Goal: Complete application form: Complete application form

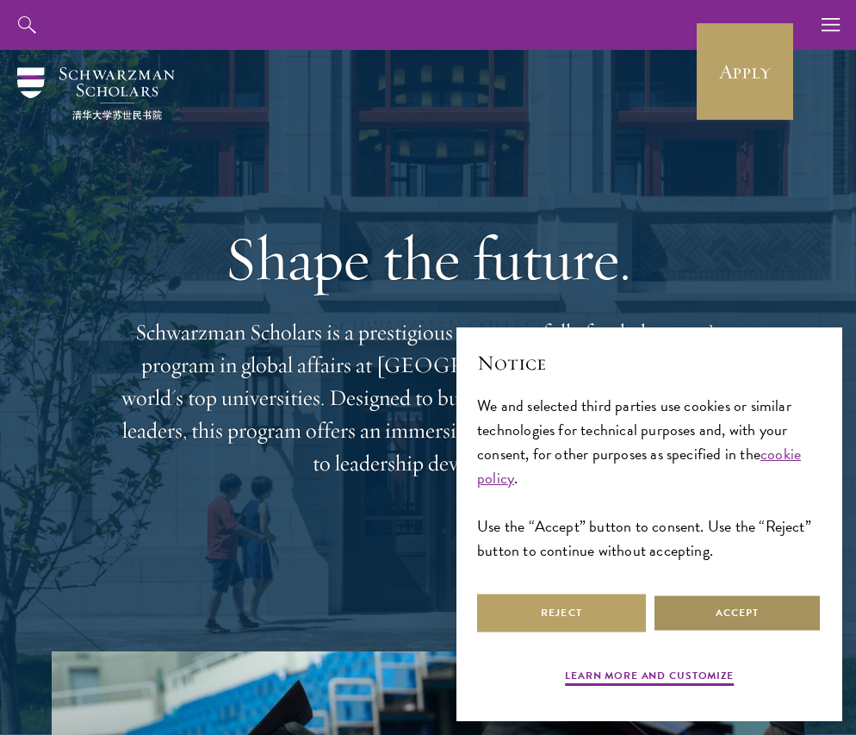
click at [749, 609] on button "Accept" at bounding box center [737, 612] width 169 height 39
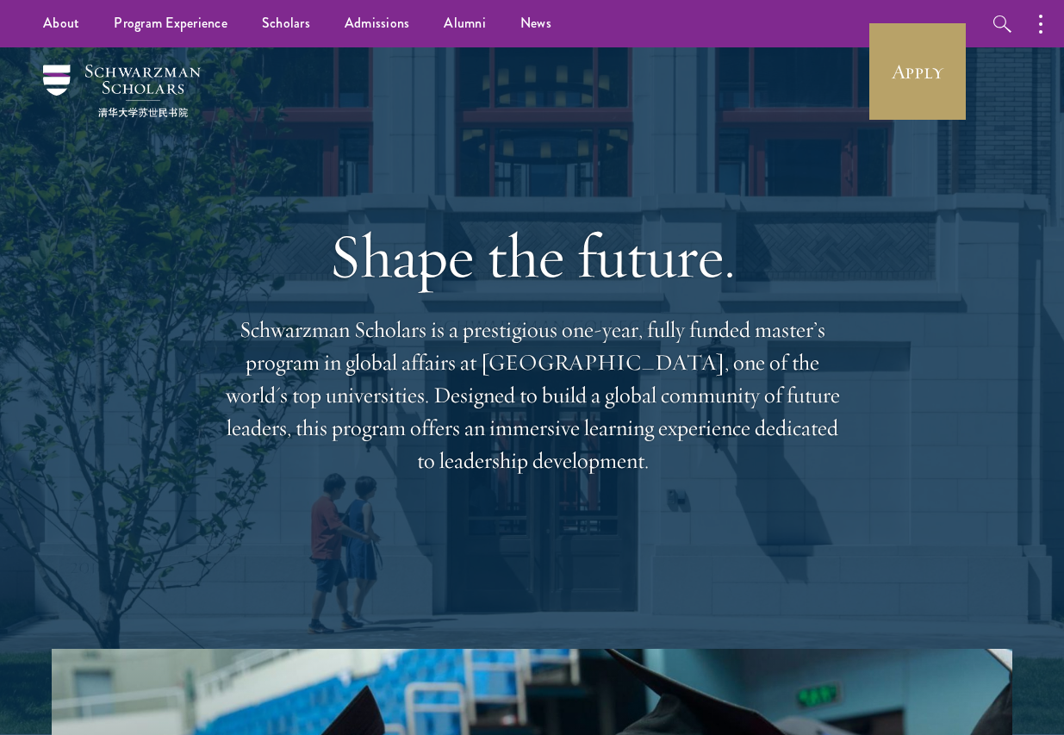
click at [855, 249] on div "Shape the future. Schwarzman Scholars is a prestigious one-year, fully funded m…" at bounding box center [532, 347] width 960 height 601
click at [855, 431] on div "Shape the future. Schwarzman Scholars is a prestigious one-year, fully funded m…" at bounding box center [532, 347] width 960 height 601
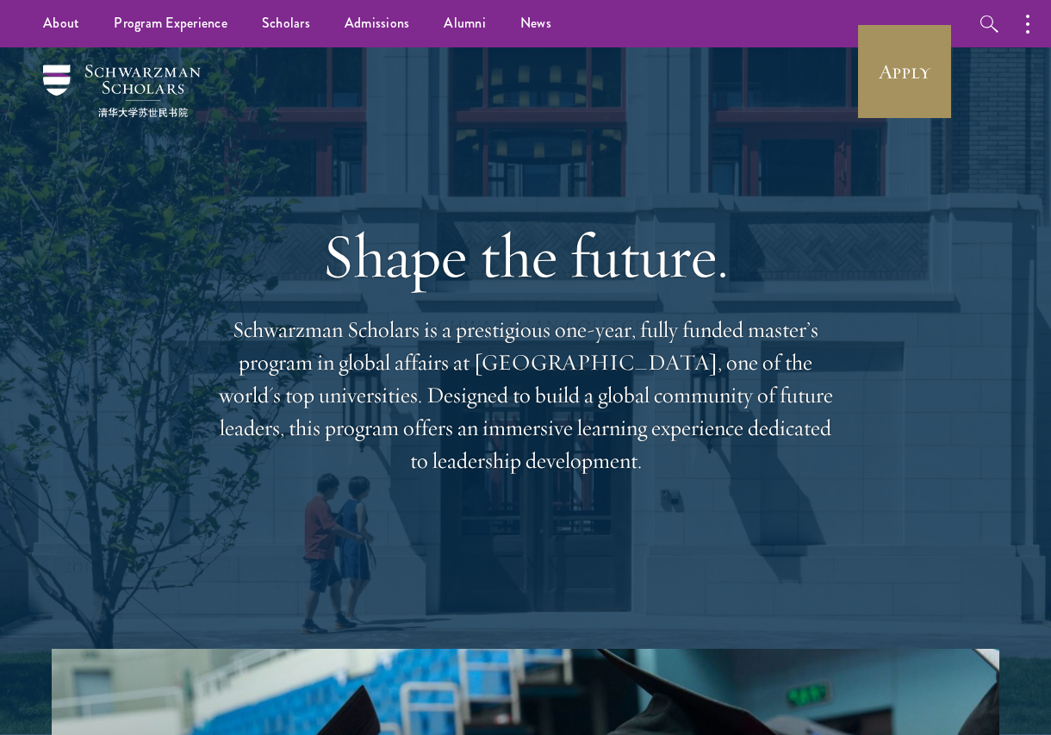
click at [855, 70] on link "Apply" at bounding box center [904, 71] width 96 height 96
click at [855, 90] on link "Apply" at bounding box center [904, 71] width 96 height 96
click at [855, 63] on link "Apply" at bounding box center [904, 71] width 96 height 96
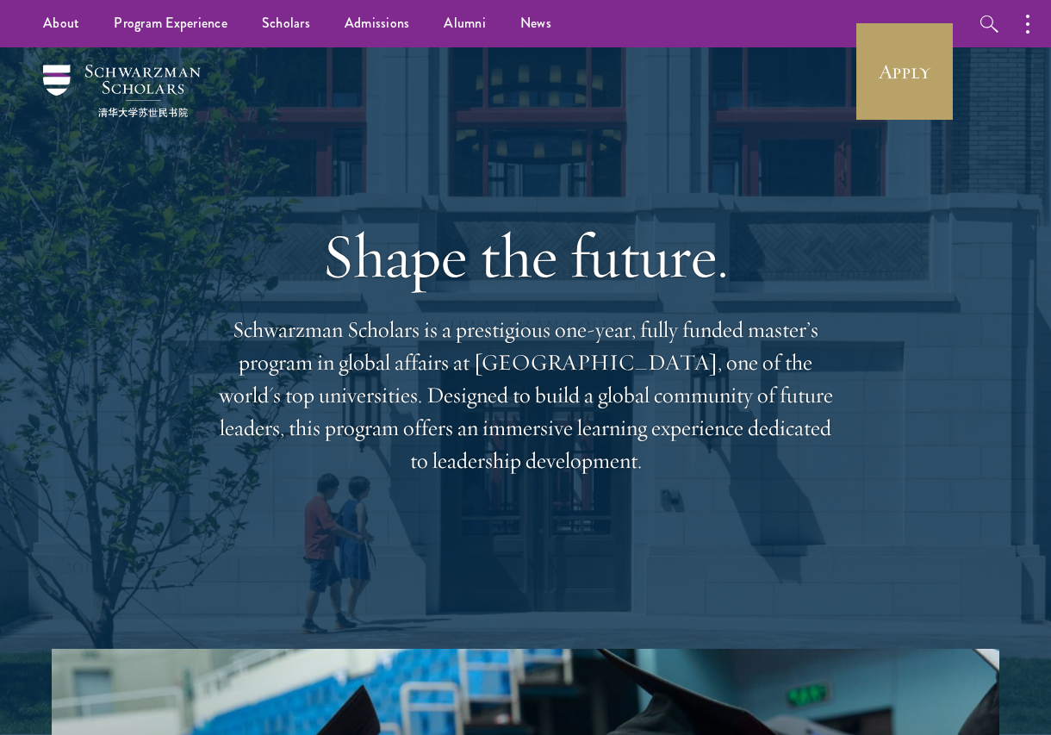
click at [775, 146] on div "Shape the future. Schwarzman Scholars is a prestigious one-year, fully funded m…" at bounding box center [525, 348] width 620 height 464
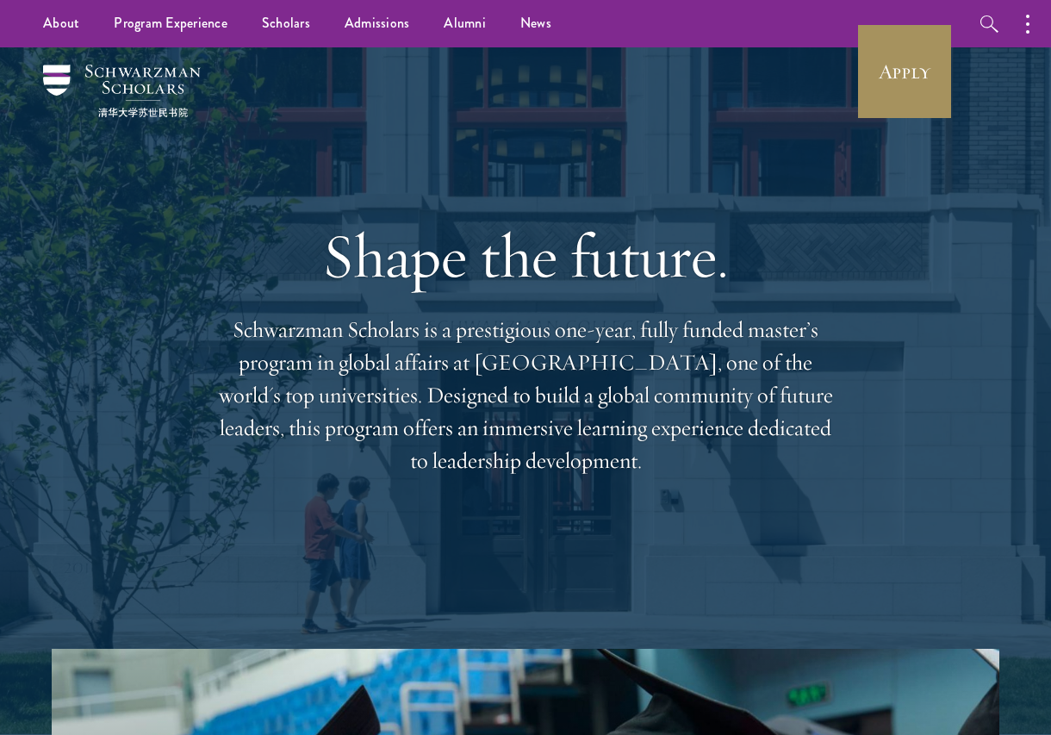
click at [855, 82] on link "Apply" at bounding box center [904, 71] width 96 height 96
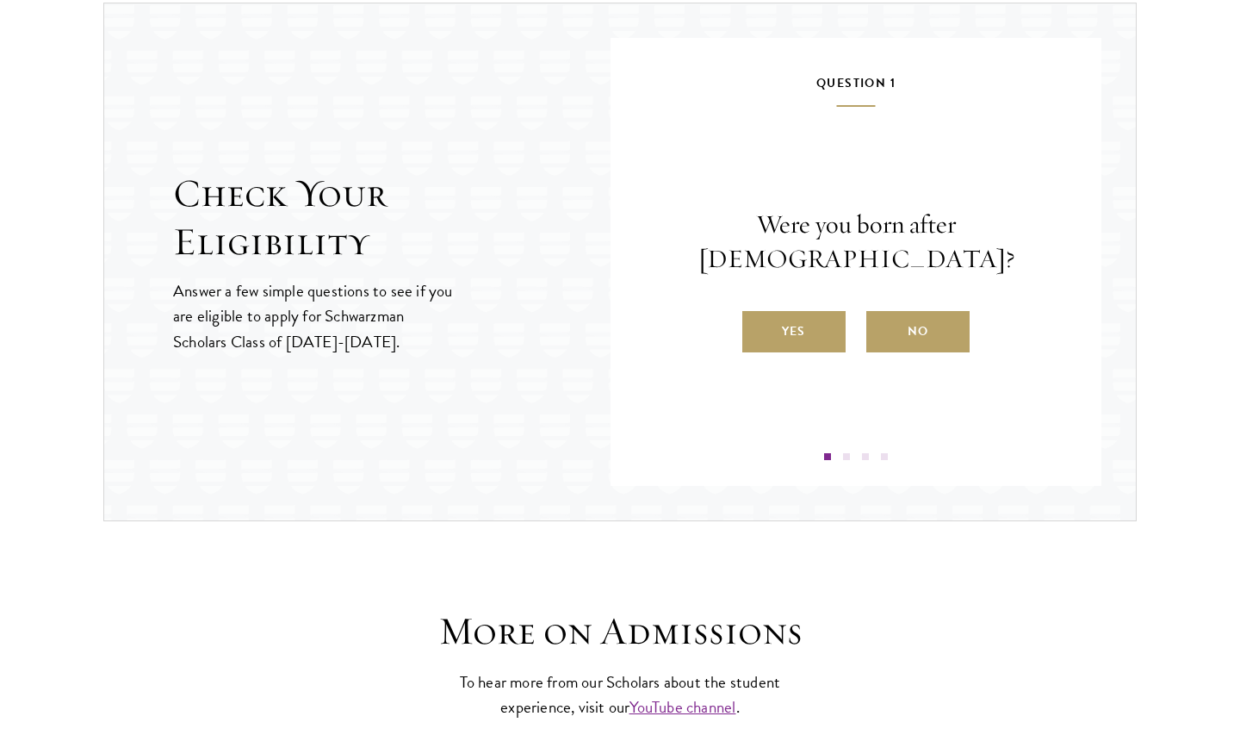
click at [827, 218] on div "Question 1 Were you born after August 1, 1997? Yes No" at bounding box center [856, 266] width 388 height 388
click at [899, 311] on label "No" at bounding box center [918, 331] width 103 height 41
click at [882, 313] on input "No" at bounding box center [875, 321] width 16 height 16
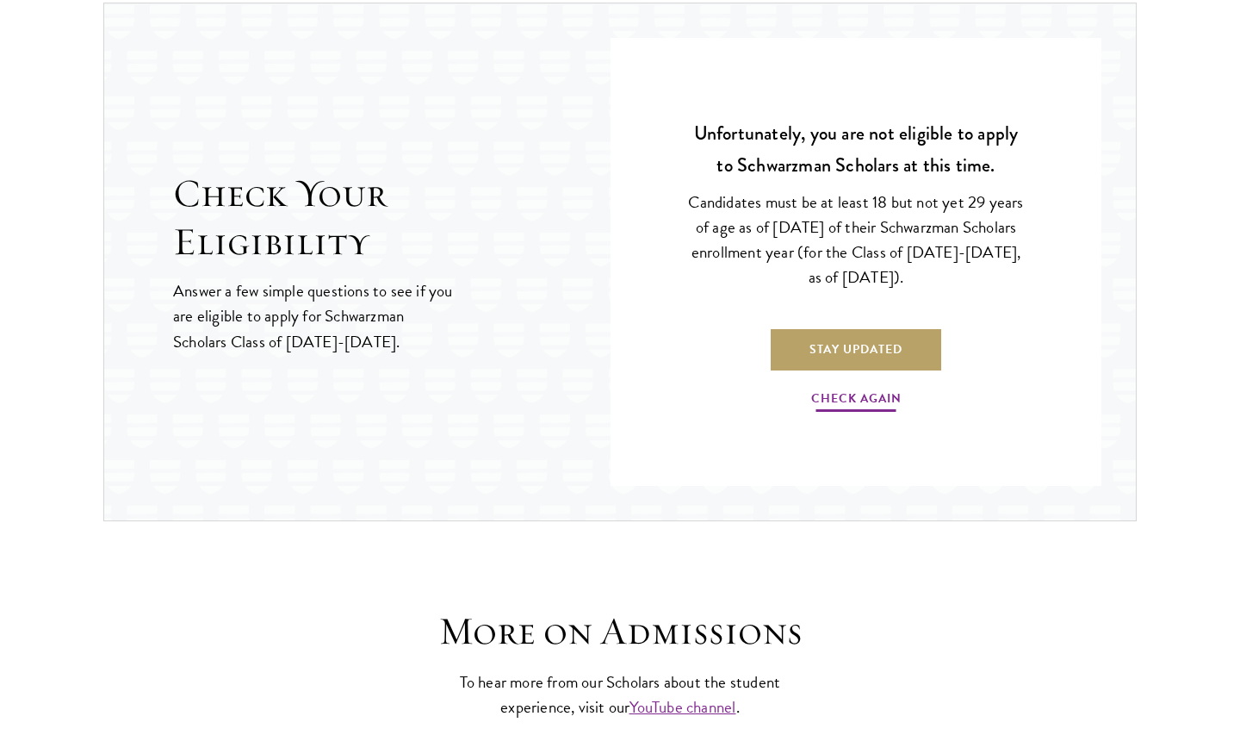
click at [863, 394] on link "Check Again" at bounding box center [856, 401] width 90 height 27
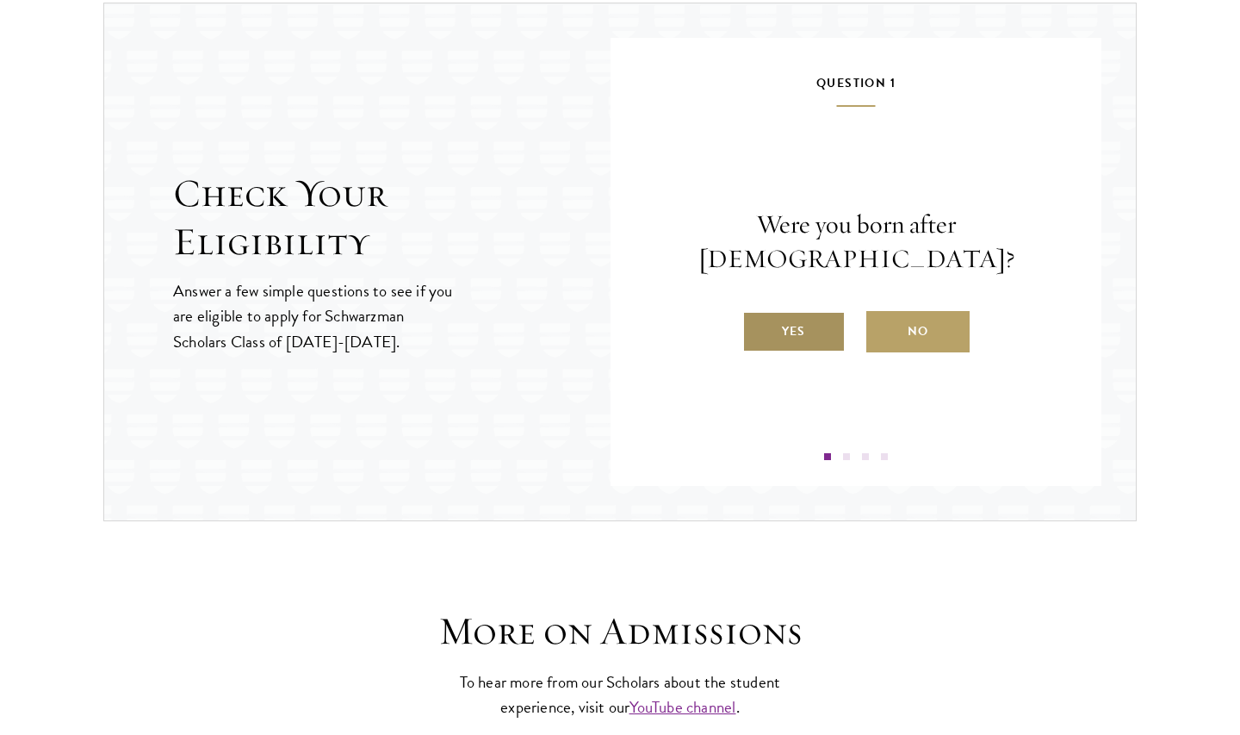
click at [824, 311] on label "Yes" at bounding box center [793, 331] width 103 height 41
click at [758, 313] on input "Yes" at bounding box center [750, 321] width 16 height 16
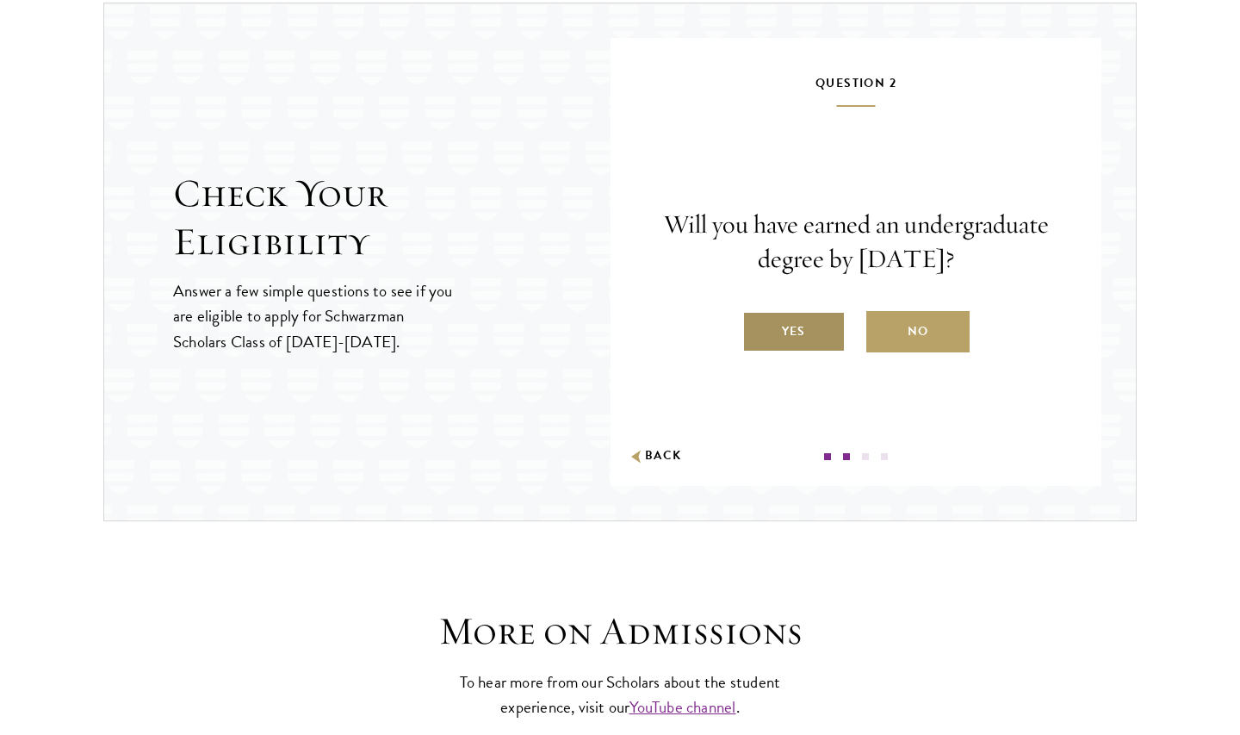
click at [784, 342] on label "Yes" at bounding box center [793, 331] width 103 height 41
click at [758, 328] on input "Yes" at bounding box center [750, 321] width 16 height 16
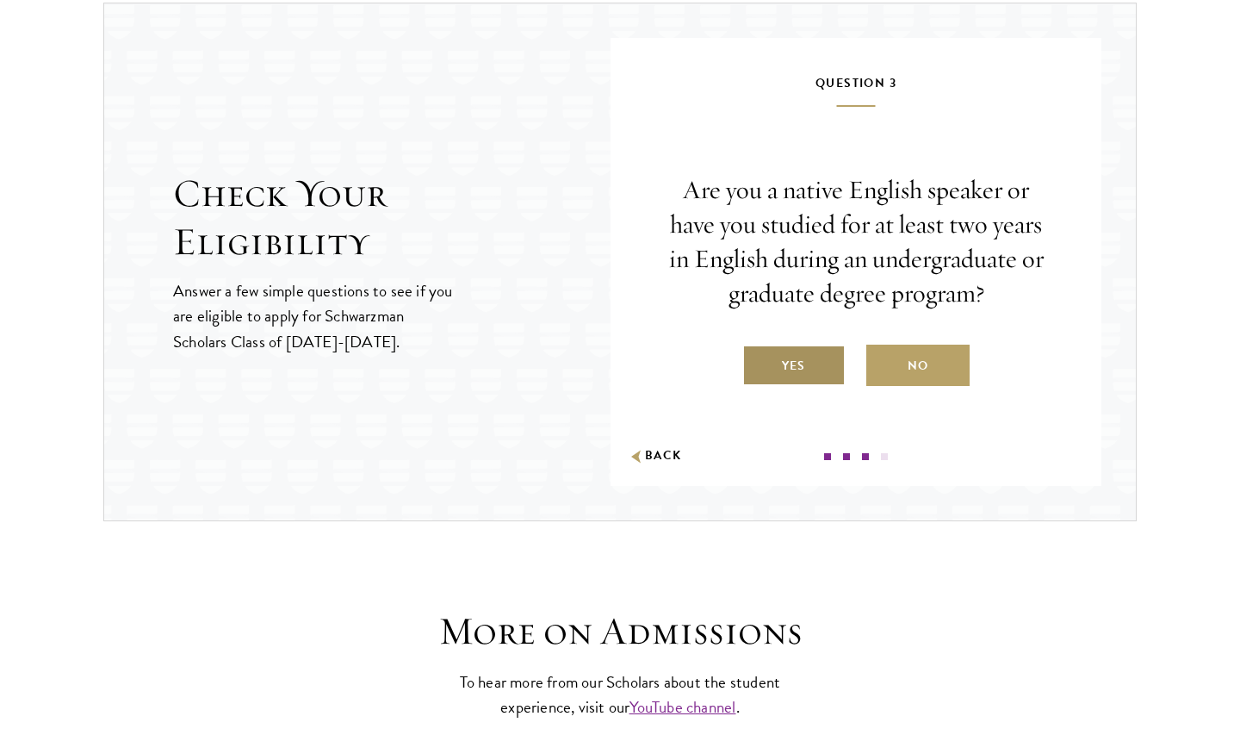
click at [780, 352] on label "Yes" at bounding box center [793, 365] width 103 height 41
click at [758, 352] on input "Yes" at bounding box center [750, 355] width 16 height 16
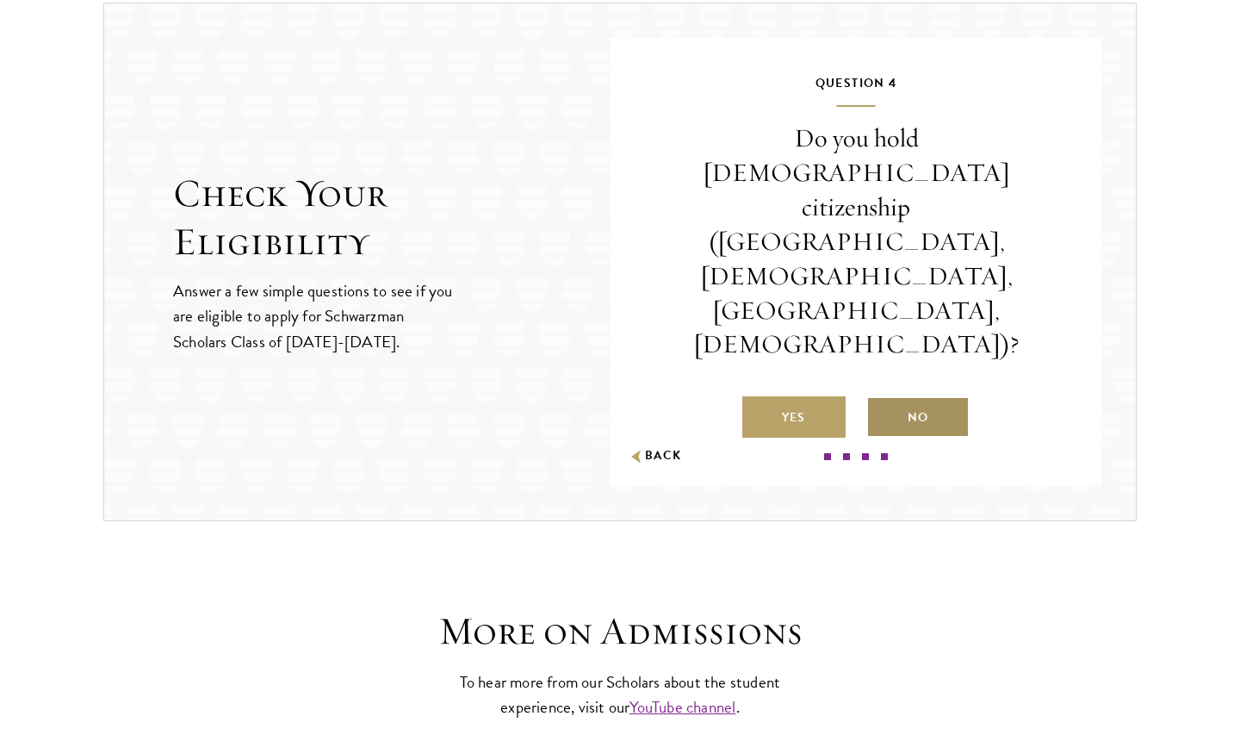
click at [895, 396] on label "No" at bounding box center [918, 416] width 103 height 41
click at [882, 399] on input "No" at bounding box center [875, 407] width 16 height 16
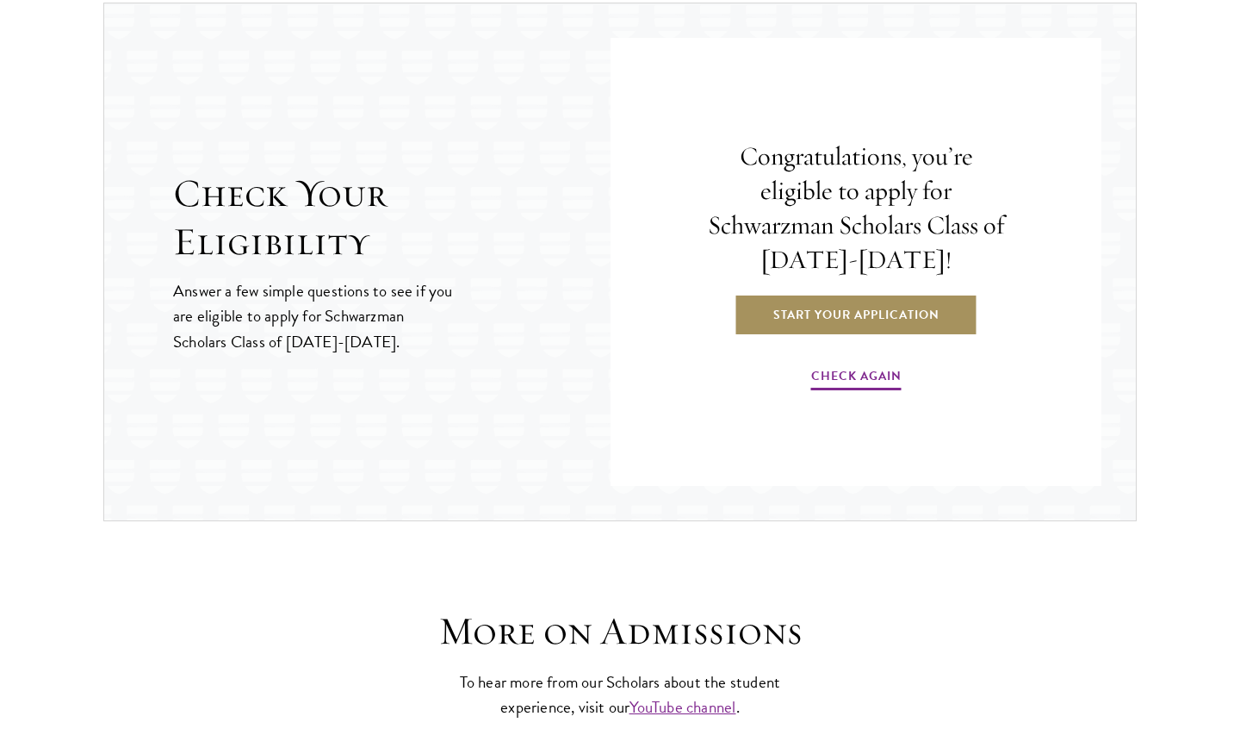
click at [907, 311] on link "Start Your Application" at bounding box center [857, 314] width 244 height 41
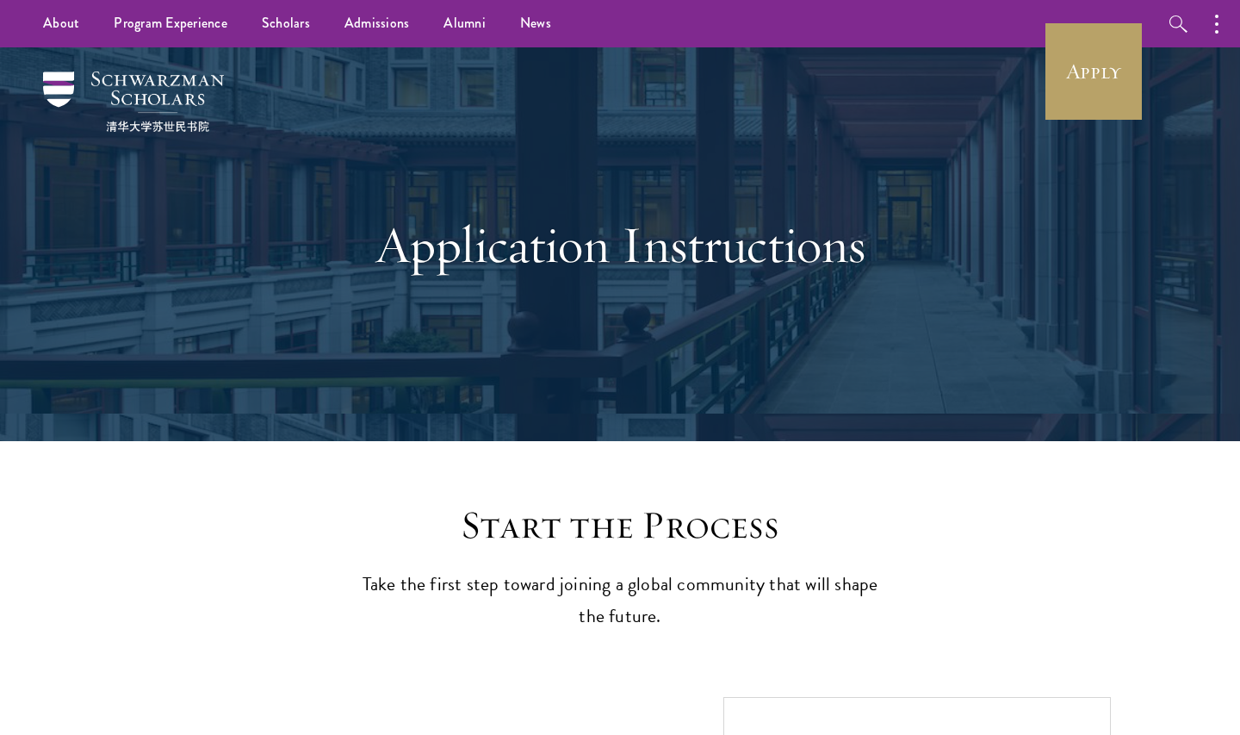
click at [948, 390] on div "Application Instructions" at bounding box center [620, 244] width 1068 height 394
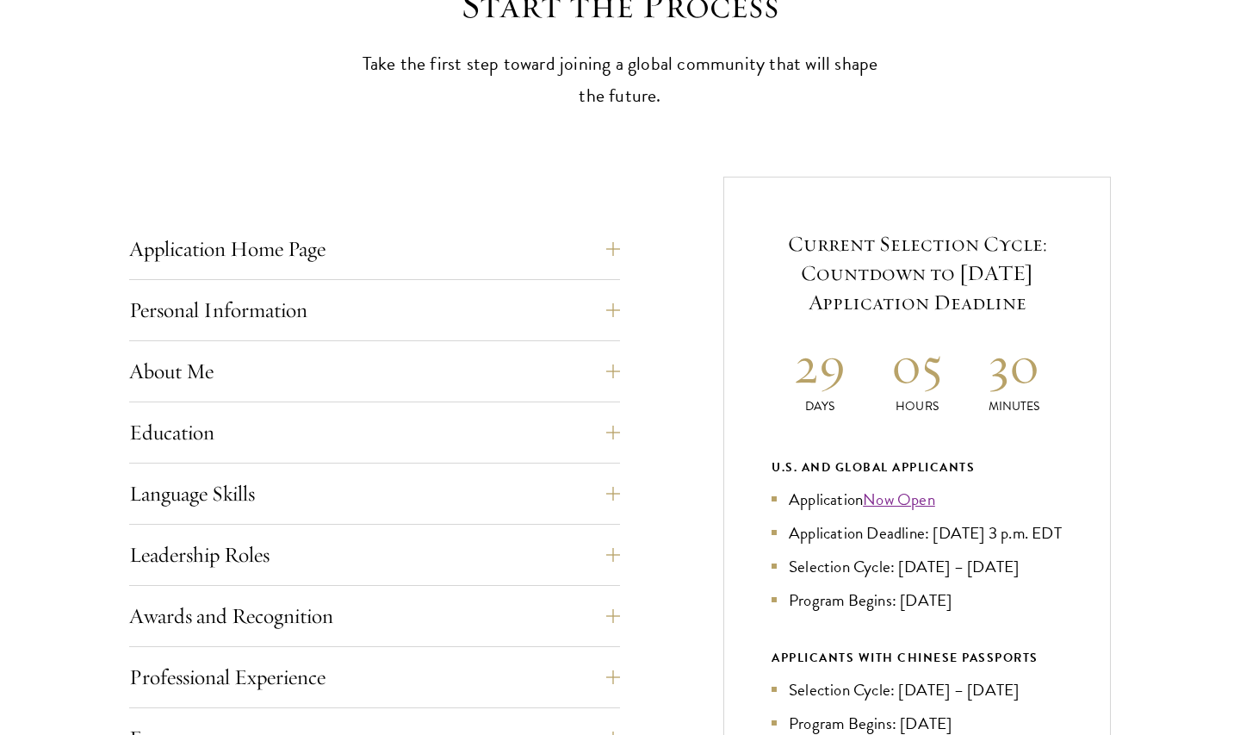
scroll to position [525, 0]
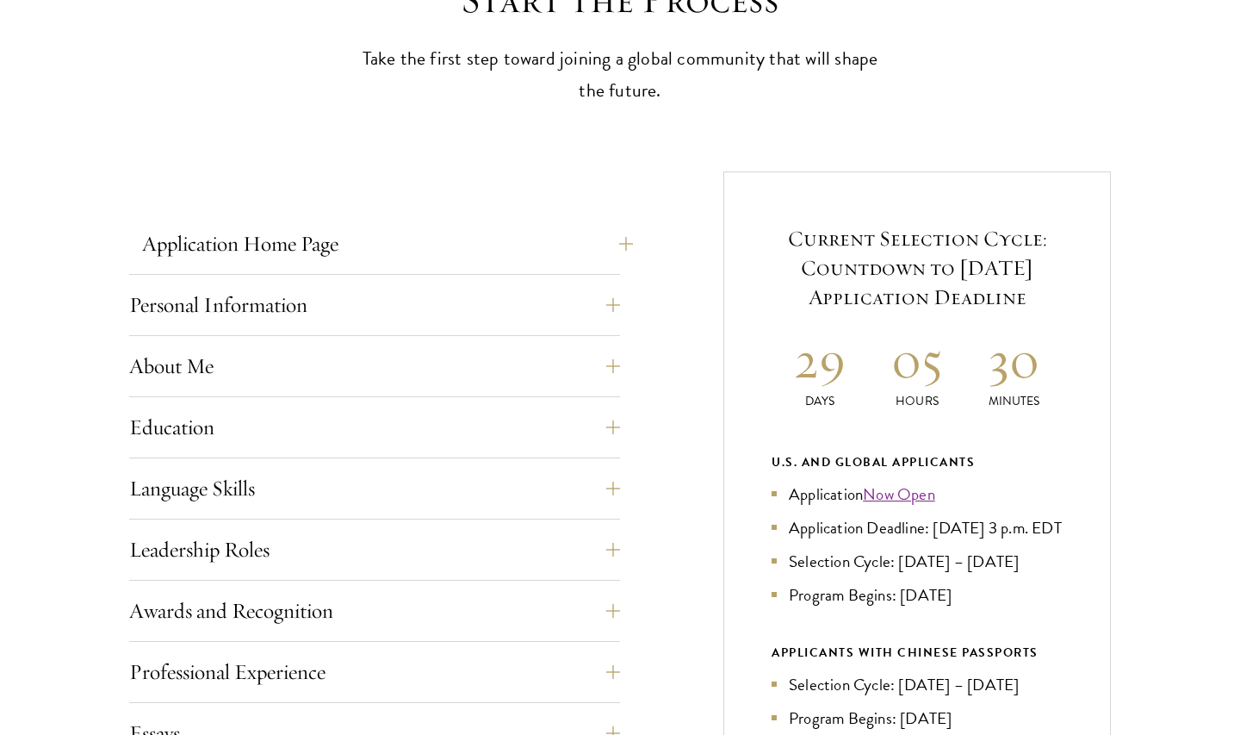
click at [515, 228] on button "Application Home Page" at bounding box center [387, 243] width 491 height 41
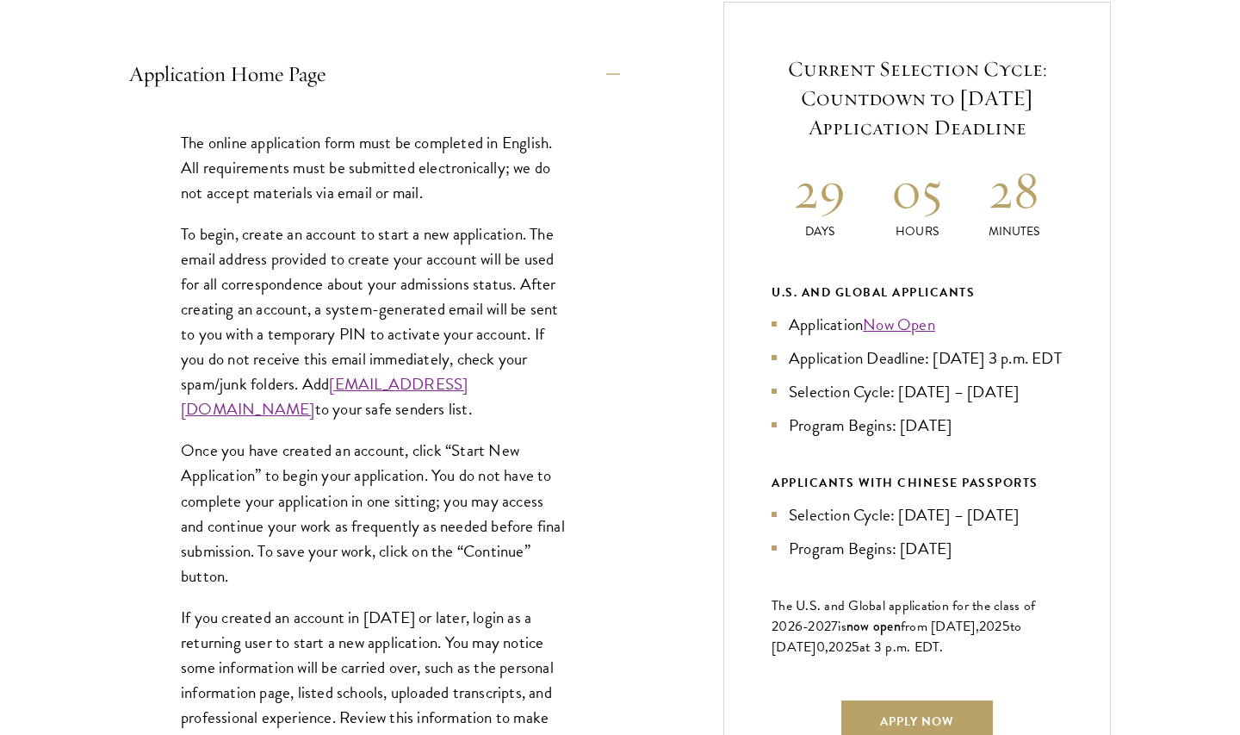
scroll to position [1075, 0]
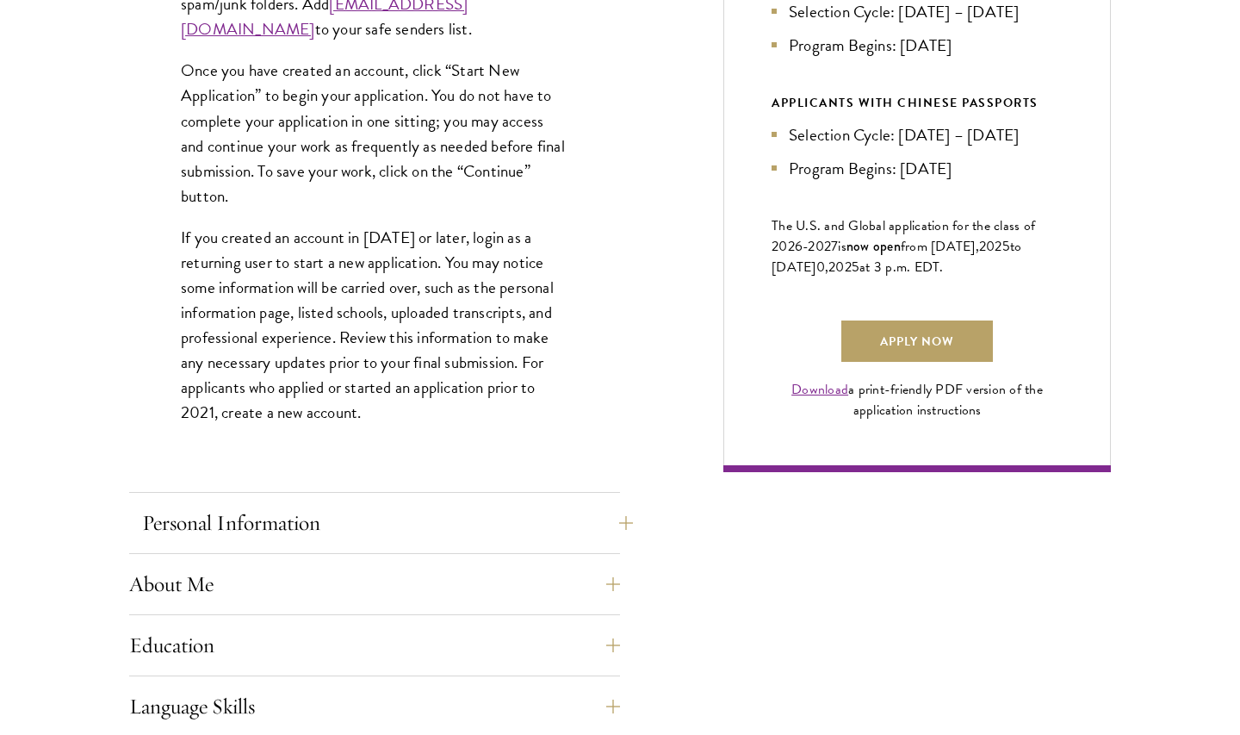
click at [461, 519] on button "Personal Information" at bounding box center [387, 522] width 491 height 41
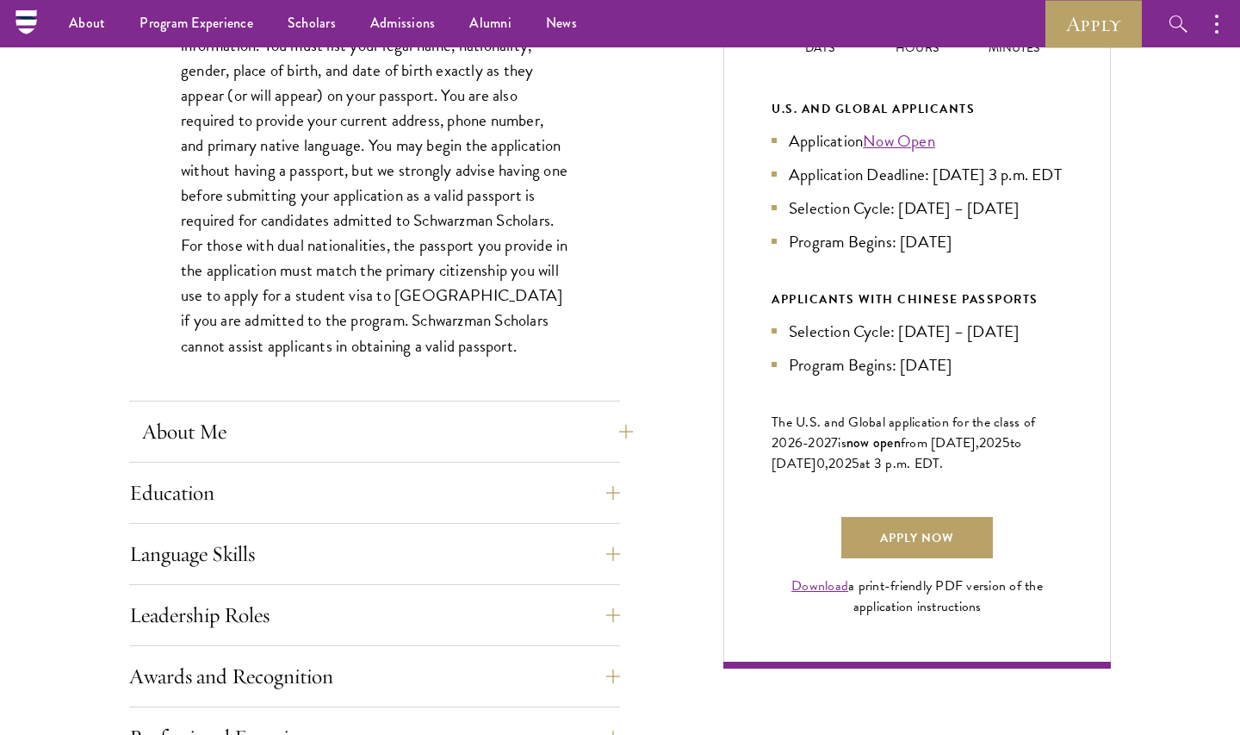
scroll to position [271, 0]
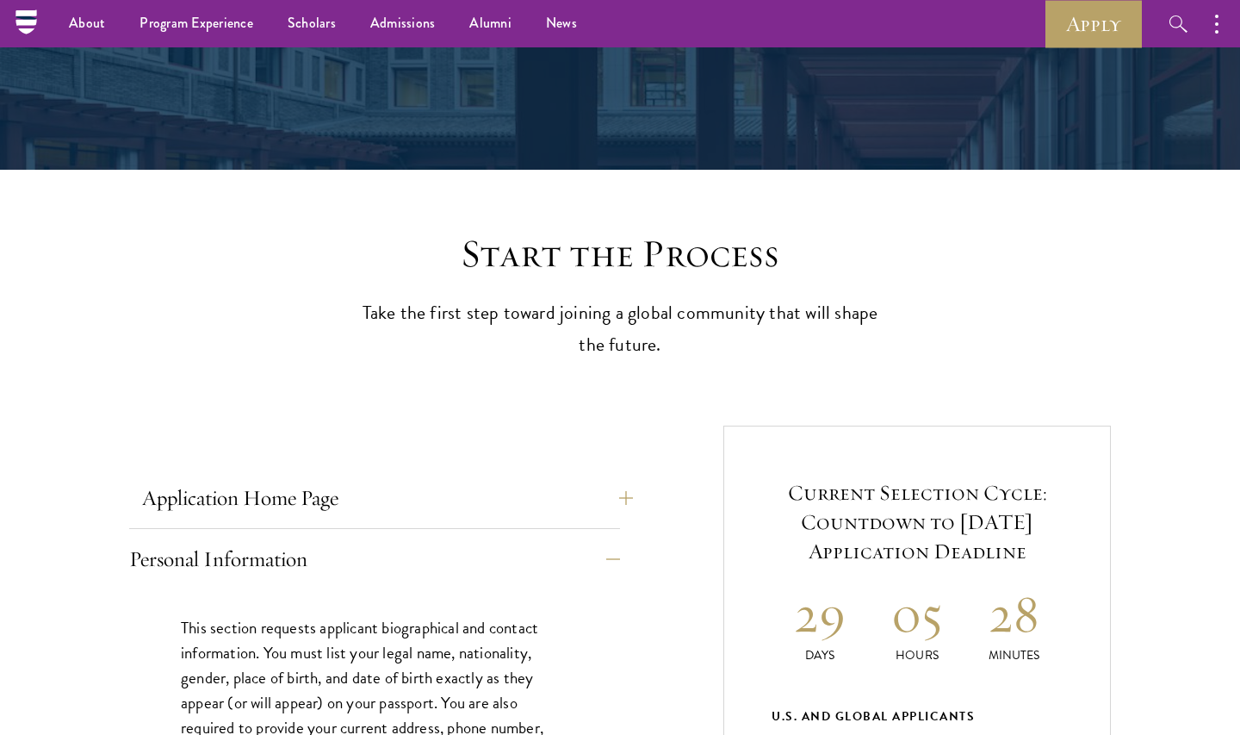
click at [429, 496] on button "Application Home Page" at bounding box center [387, 497] width 491 height 41
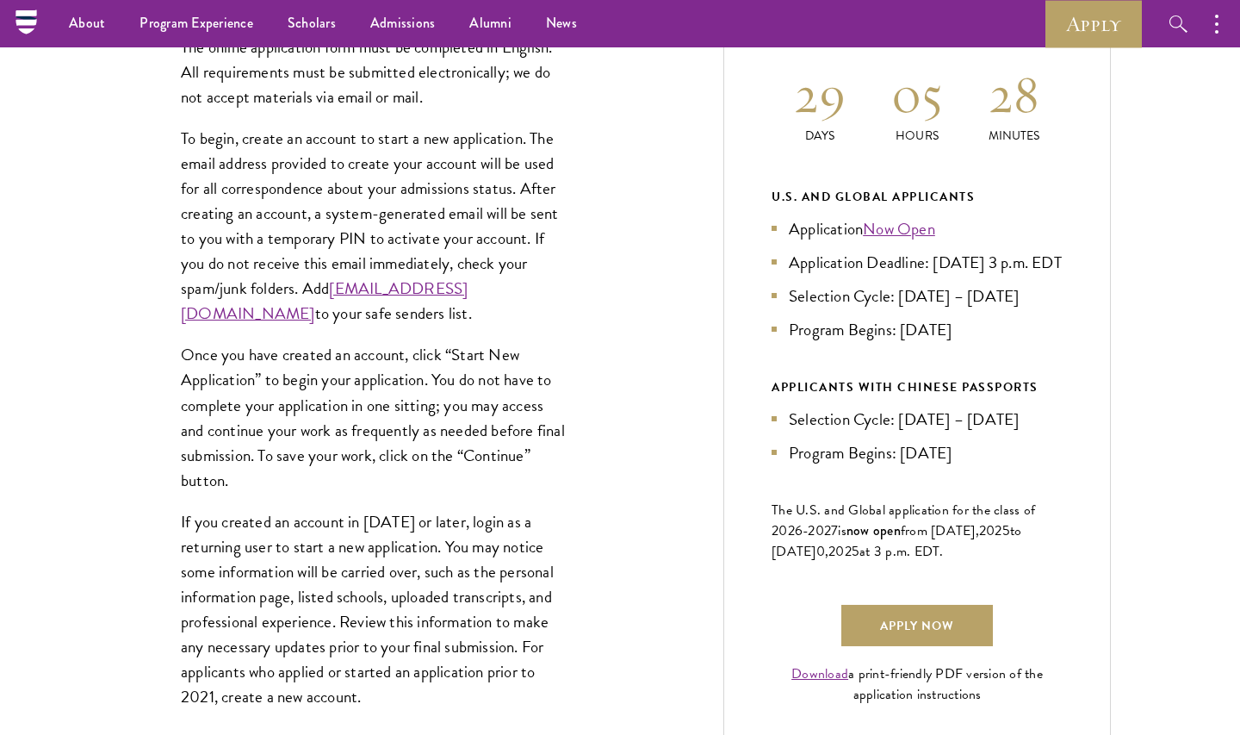
scroll to position [646, 0]
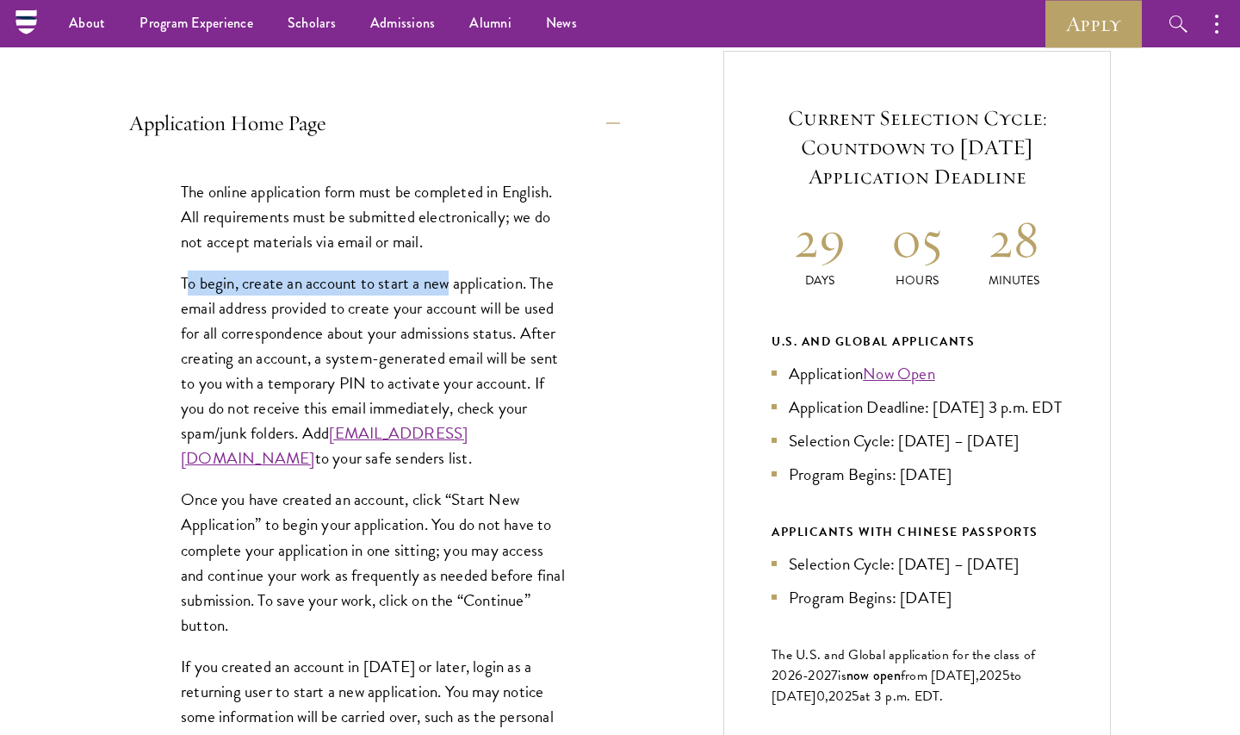
drag, startPoint x: 188, startPoint y: 282, endPoint x: 446, endPoint y: 277, distance: 258.4
click at [446, 277] on p "To begin, create an account to start a new application. The email address provi…" at bounding box center [375, 370] width 388 height 201
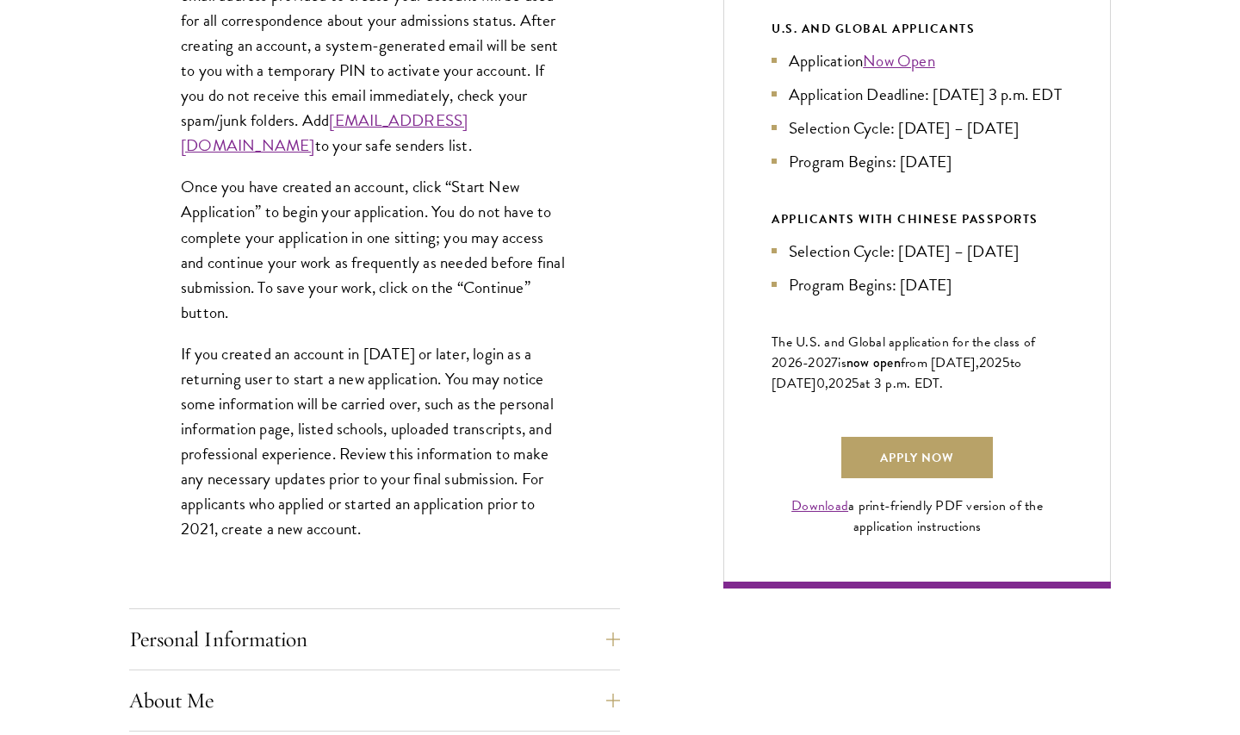
scroll to position [1319, 0]
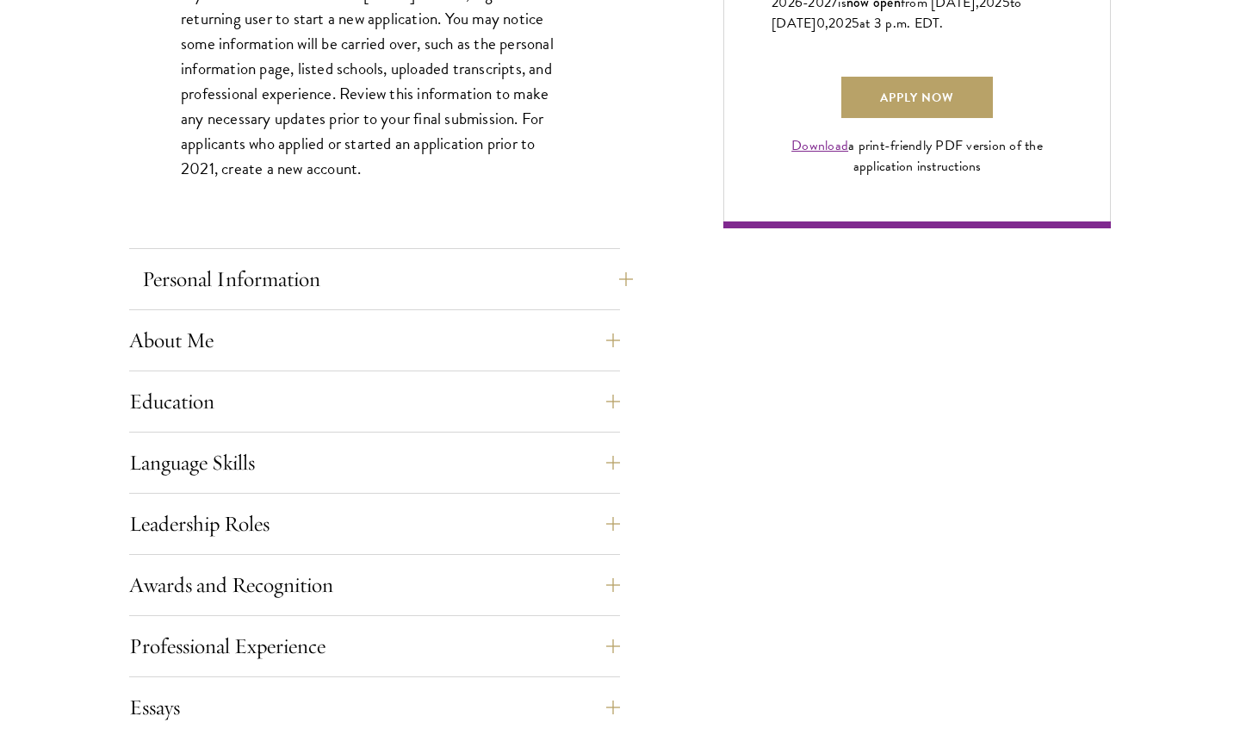
click at [361, 258] on button "Personal Information" at bounding box center [387, 278] width 491 height 41
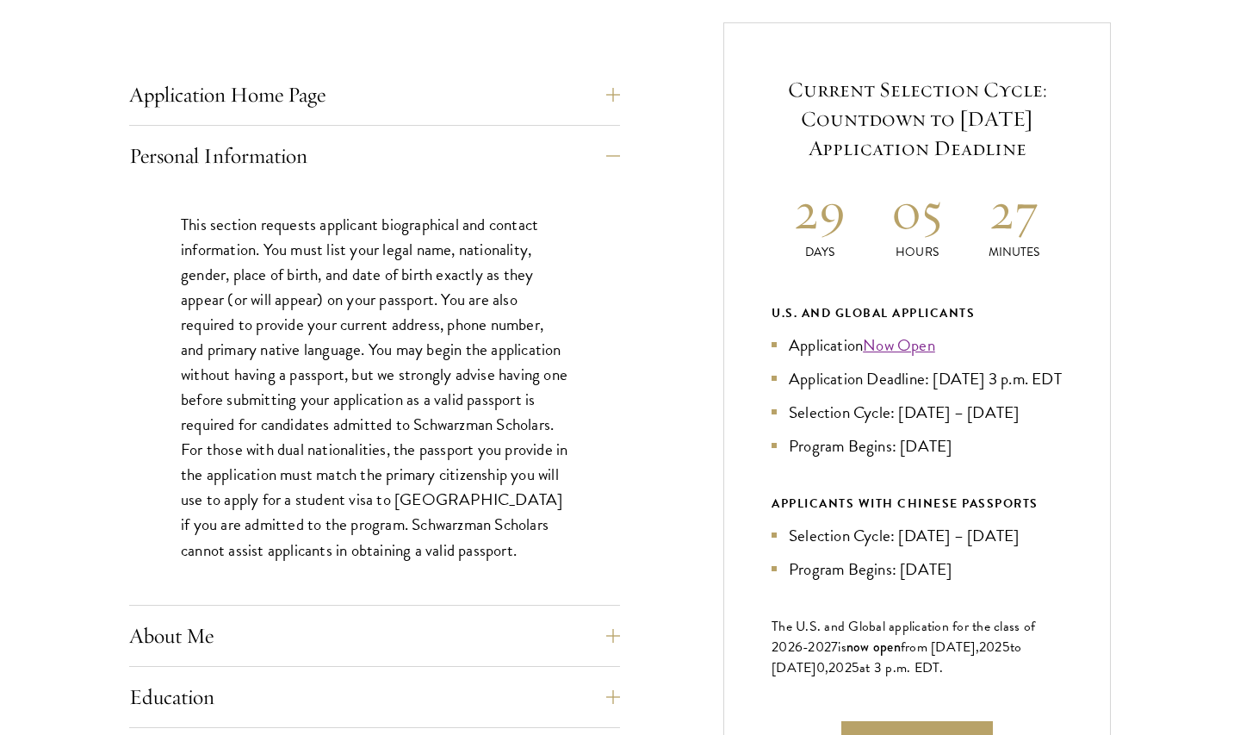
scroll to position [718, 0]
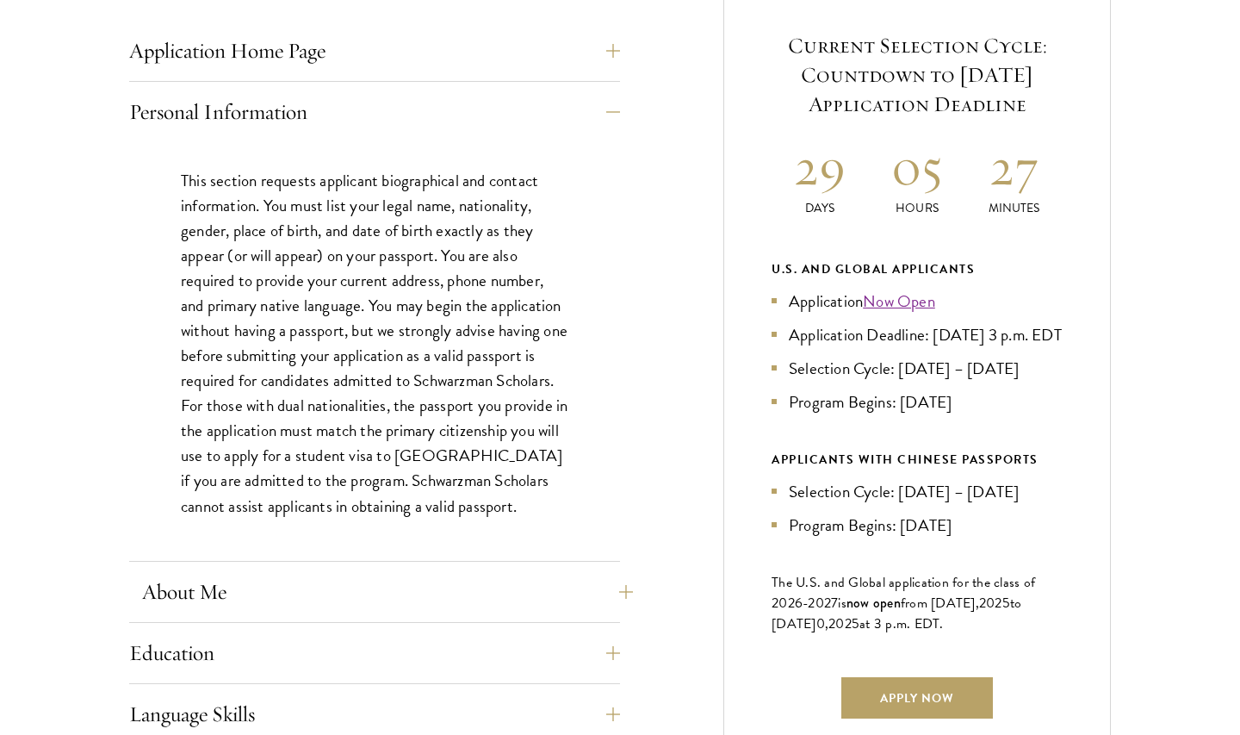
click at [396, 591] on button "About Me" at bounding box center [387, 591] width 491 height 41
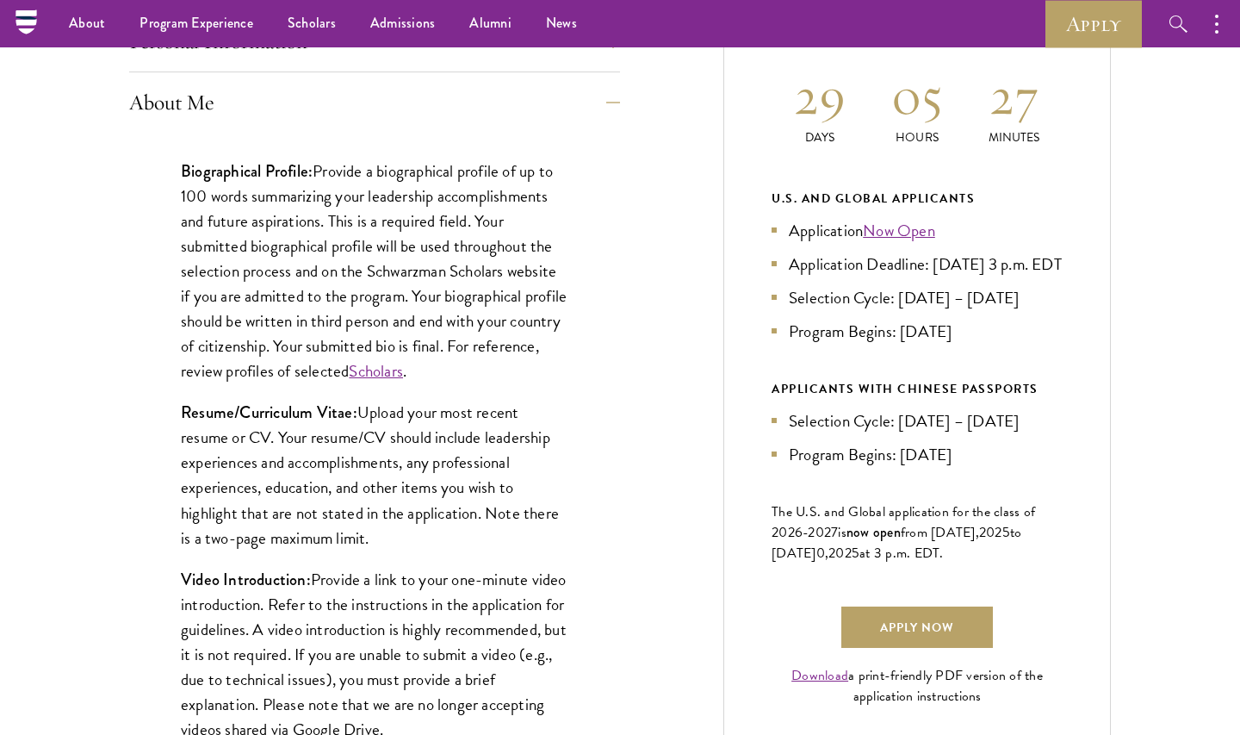
scroll to position [1375, 0]
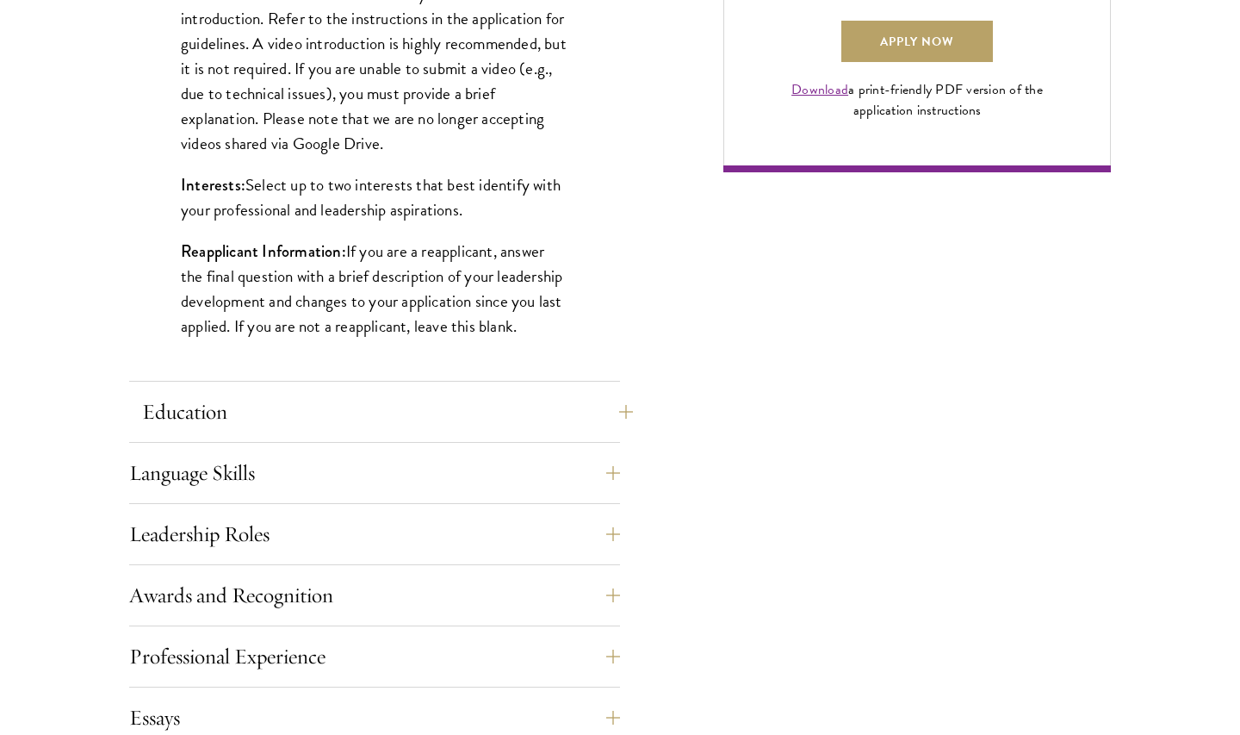
click at [332, 426] on button "Education" at bounding box center [387, 411] width 491 height 41
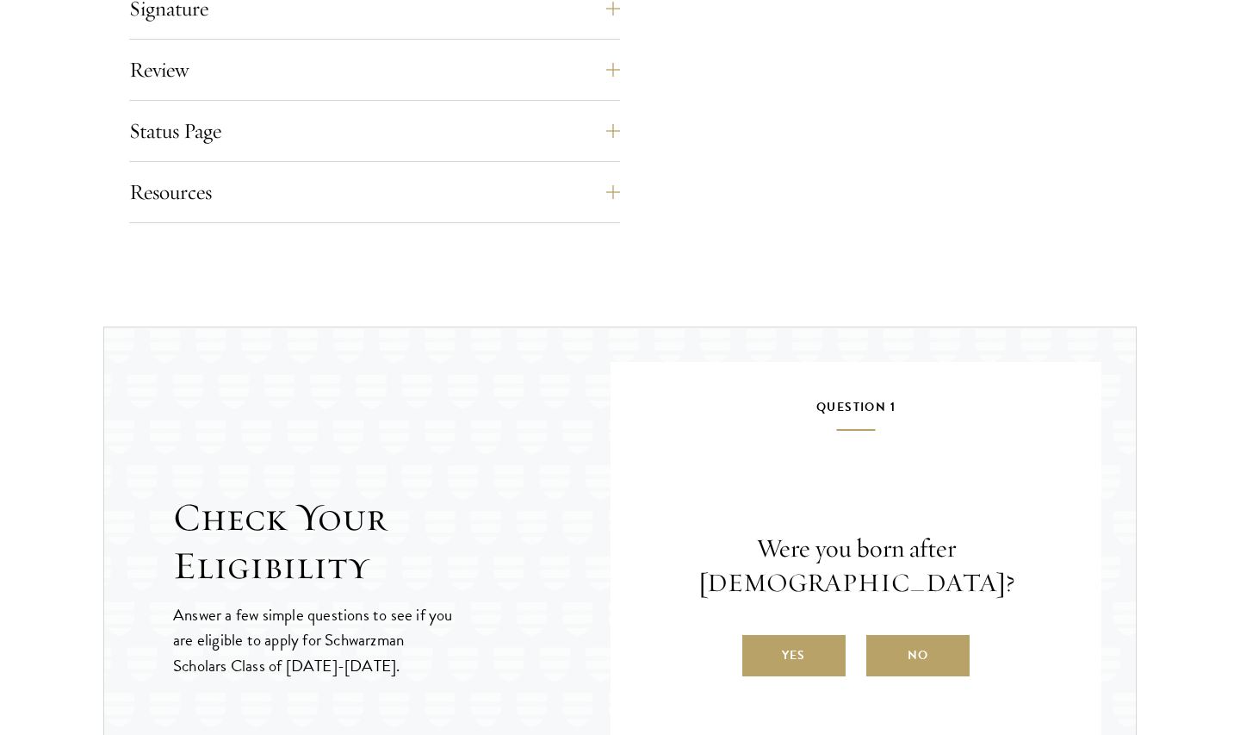
scroll to position [3788, 0]
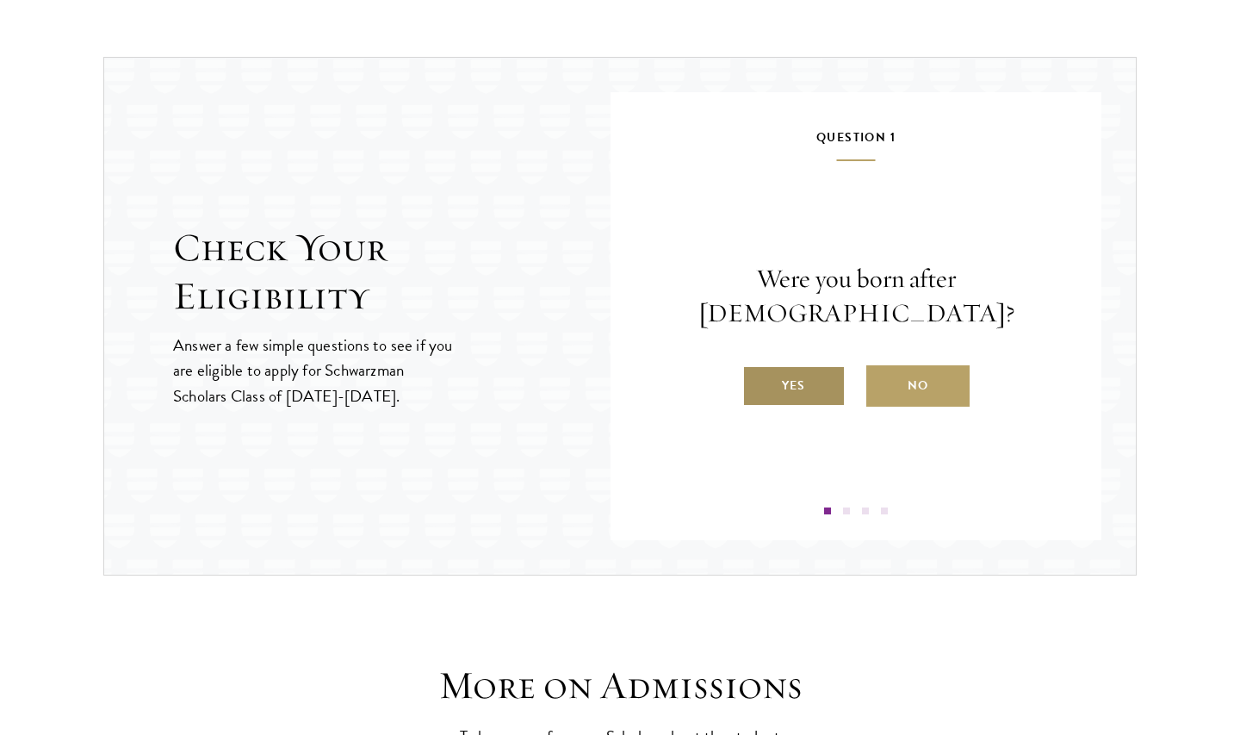
click at [821, 369] on label "Yes" at bounding box center [793, 385] width 103 height 41
click at [758, 369] on input "Yes" at bounding box center [750, 375] width 16 height 16
click at [792, 395] on label "Yes" at bounding box center [793, 385] width 103 height 41
click at [758, 382] on input "Yes" at bounding box center [750, 375] width 16 height 16
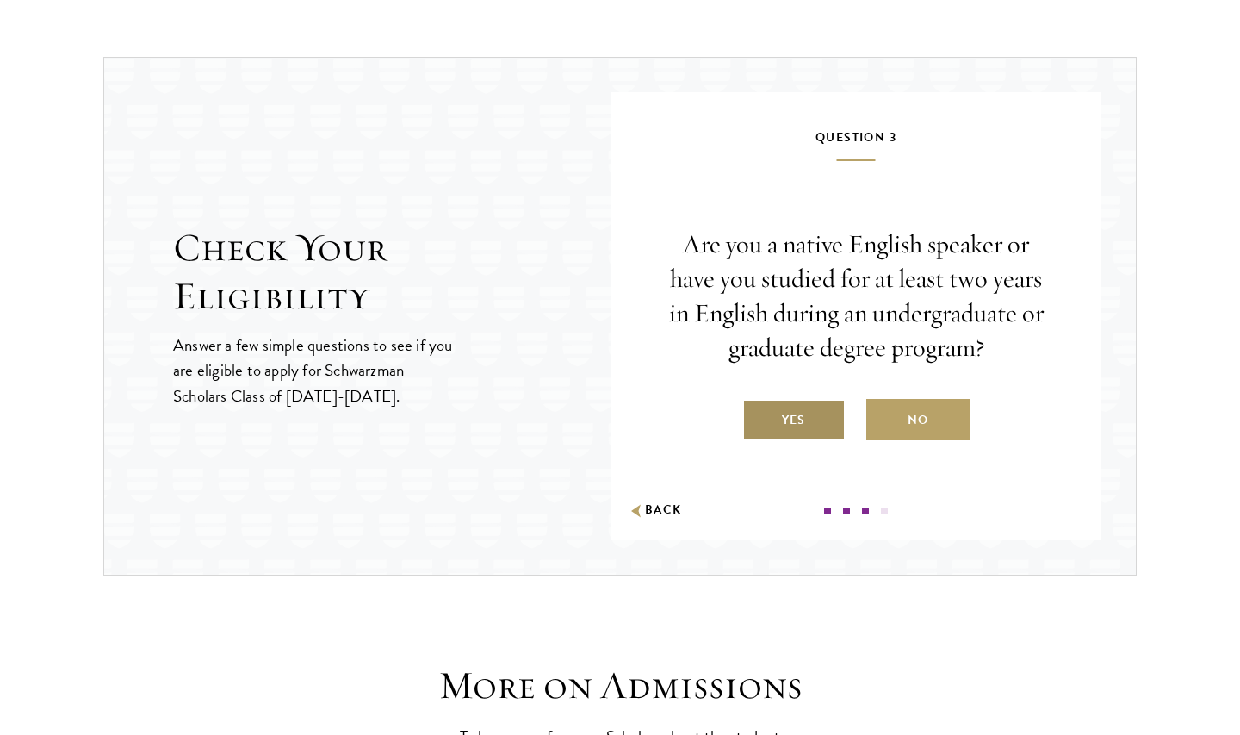
click at [794, 413] on label "Yes" at bounding box center [793, 419] width 103 height 41
click at [758, 413] on input "Yes" at bounding box center [750, 409] width 16 height 16
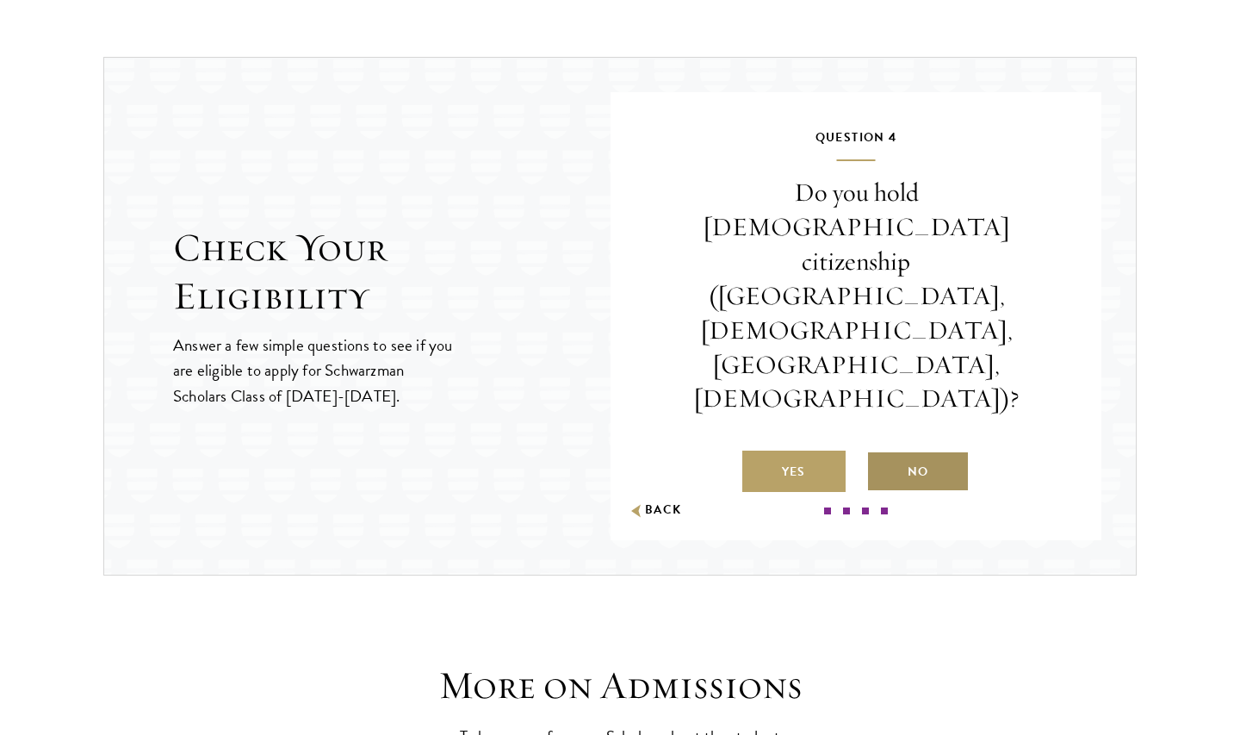
click at [957, 450] on label "No" at bounding box center [918, 470] width 103 height 41
click at [882, 453] on input "No" at bounding box center [875, 461] width 16 height 16
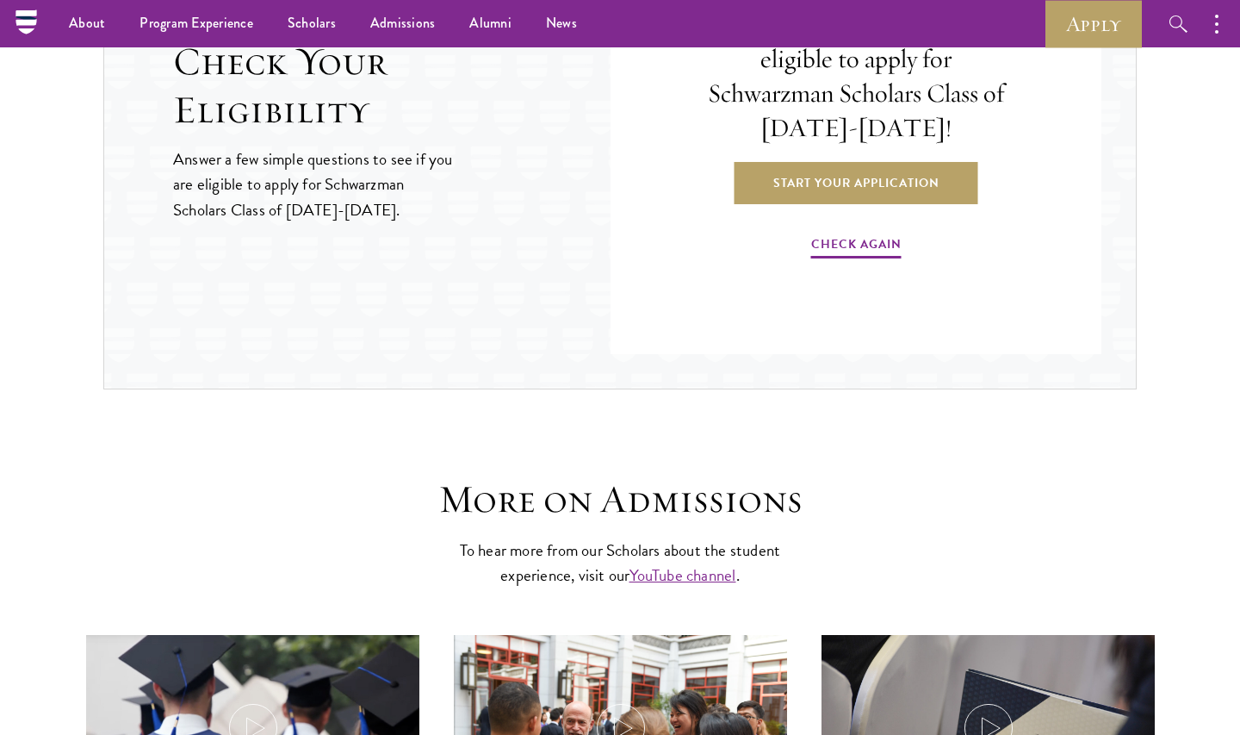
scroll to position [3620, 0]
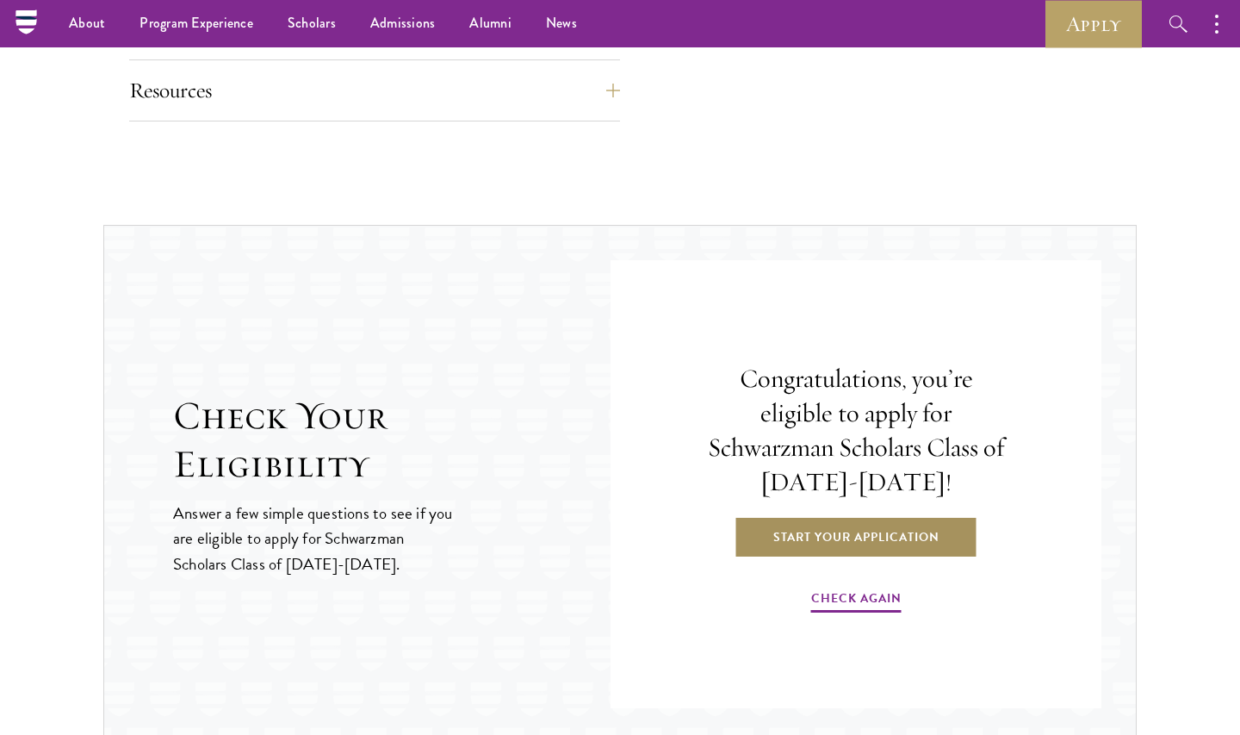
click at [904, 519] on link "Start Your Application" at bounding box center [857, 536] width 244 height 41
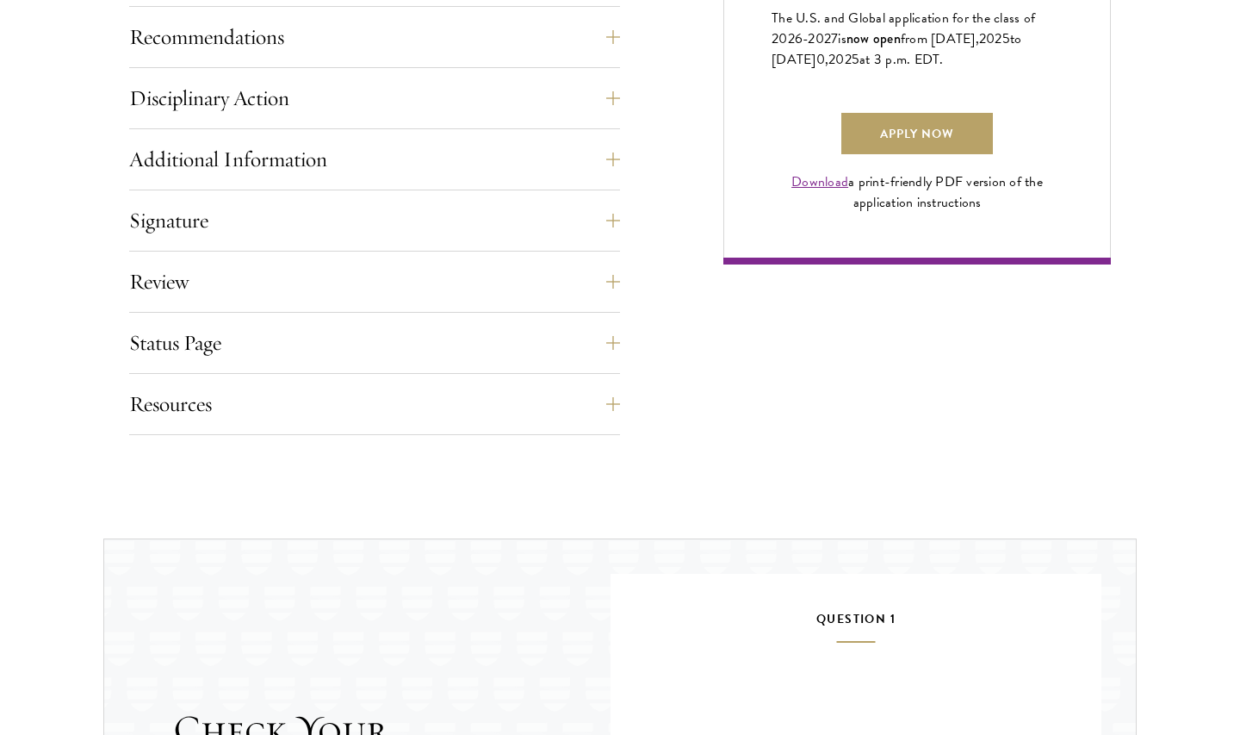
scroll to position [913, 0]
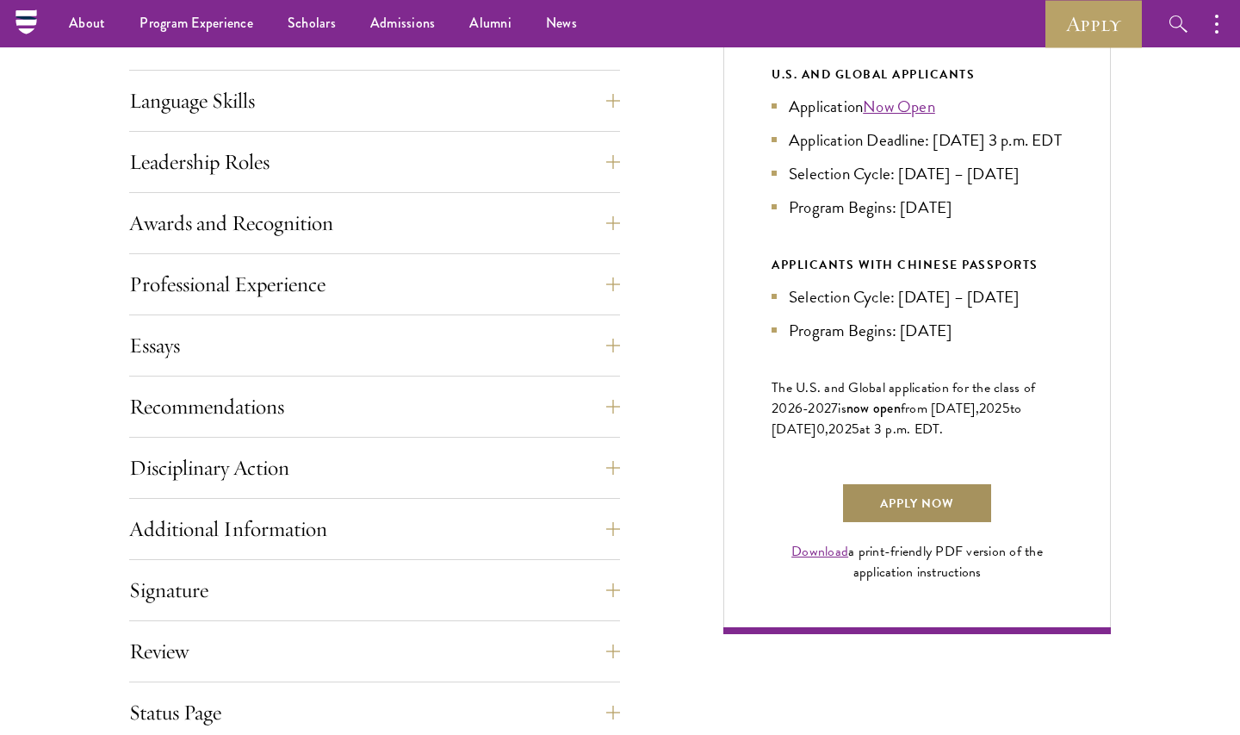
click at [952, 524] on link "Apply Now" at bounding box center [918, 502] width 152 height 41
